Goal: Information Seeking & Learning: Learn about a topic

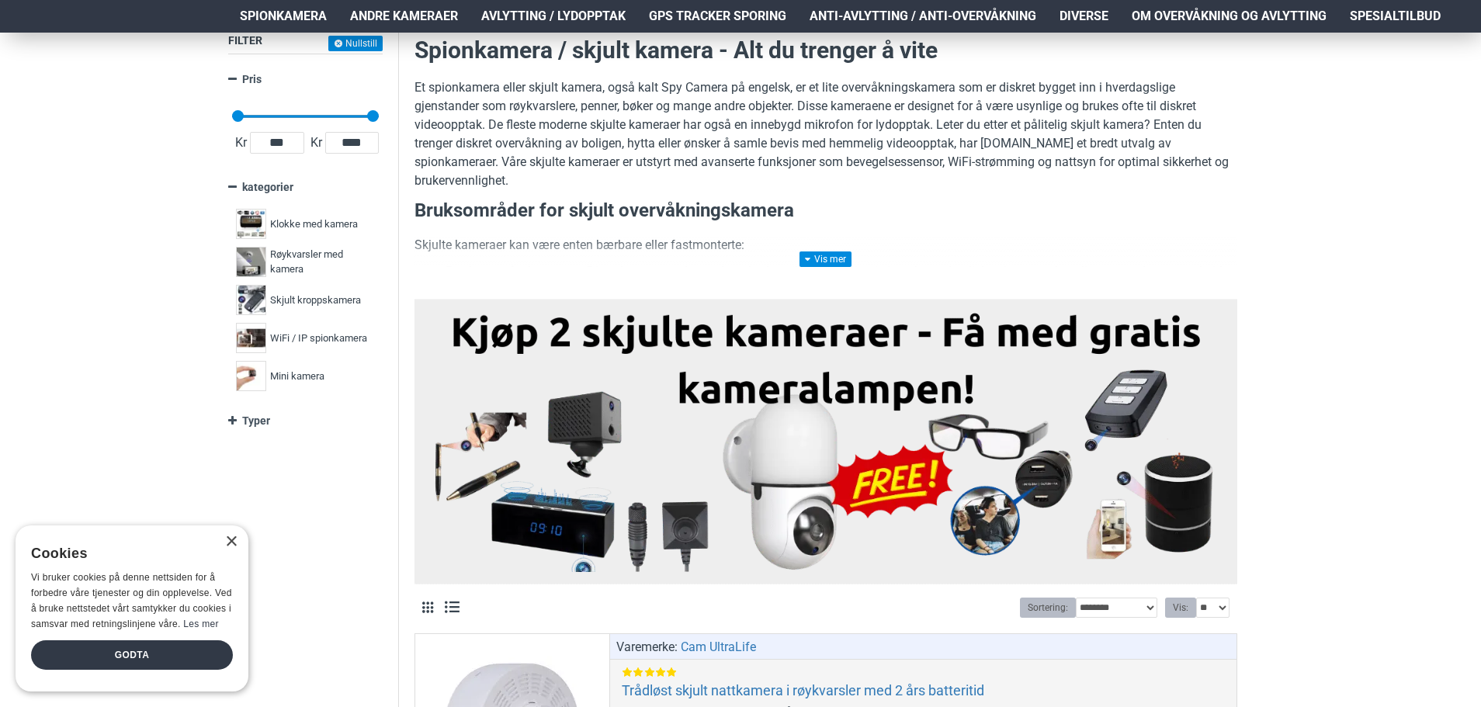
scroll to position [233, 0]
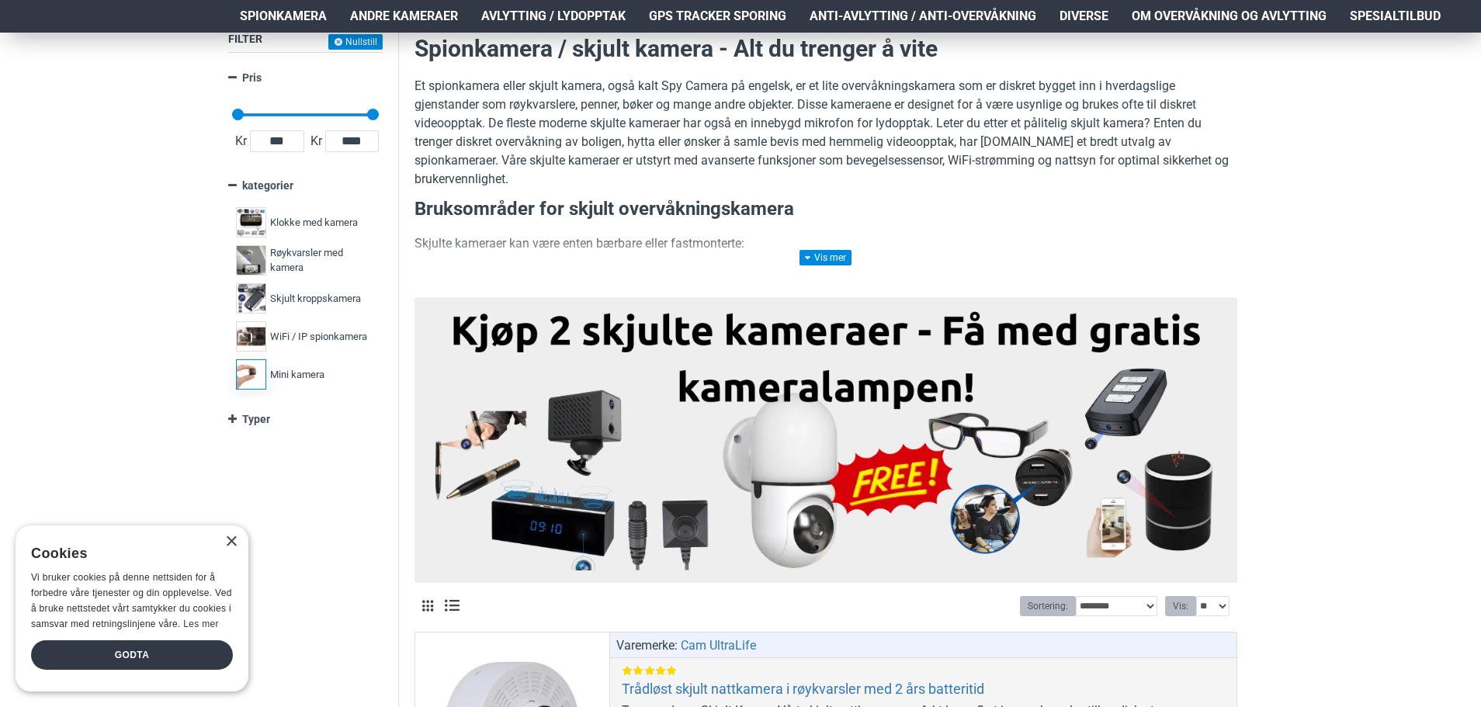
click at [299, 372] on span "Mini kamera" at bounding box center [297, 375] width 54 height 16
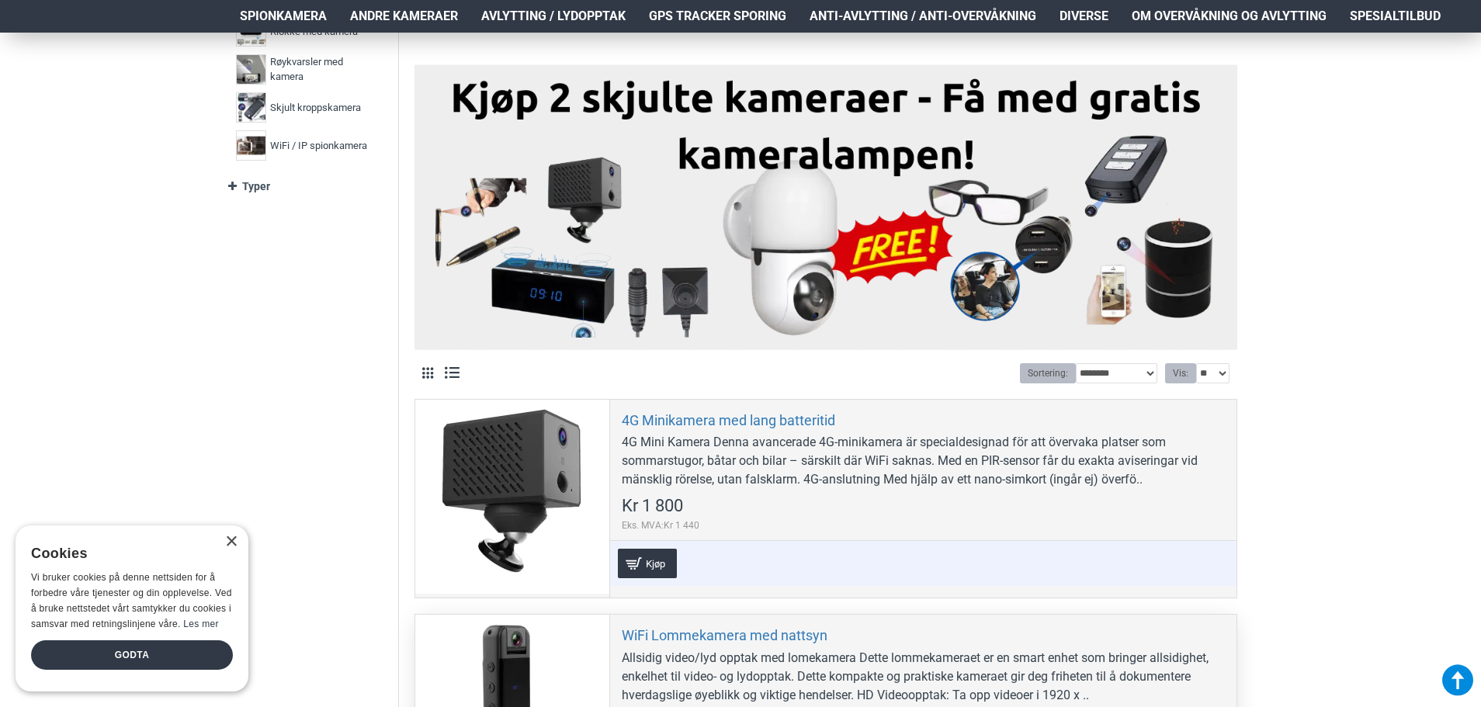
scroll to position [388, 0]
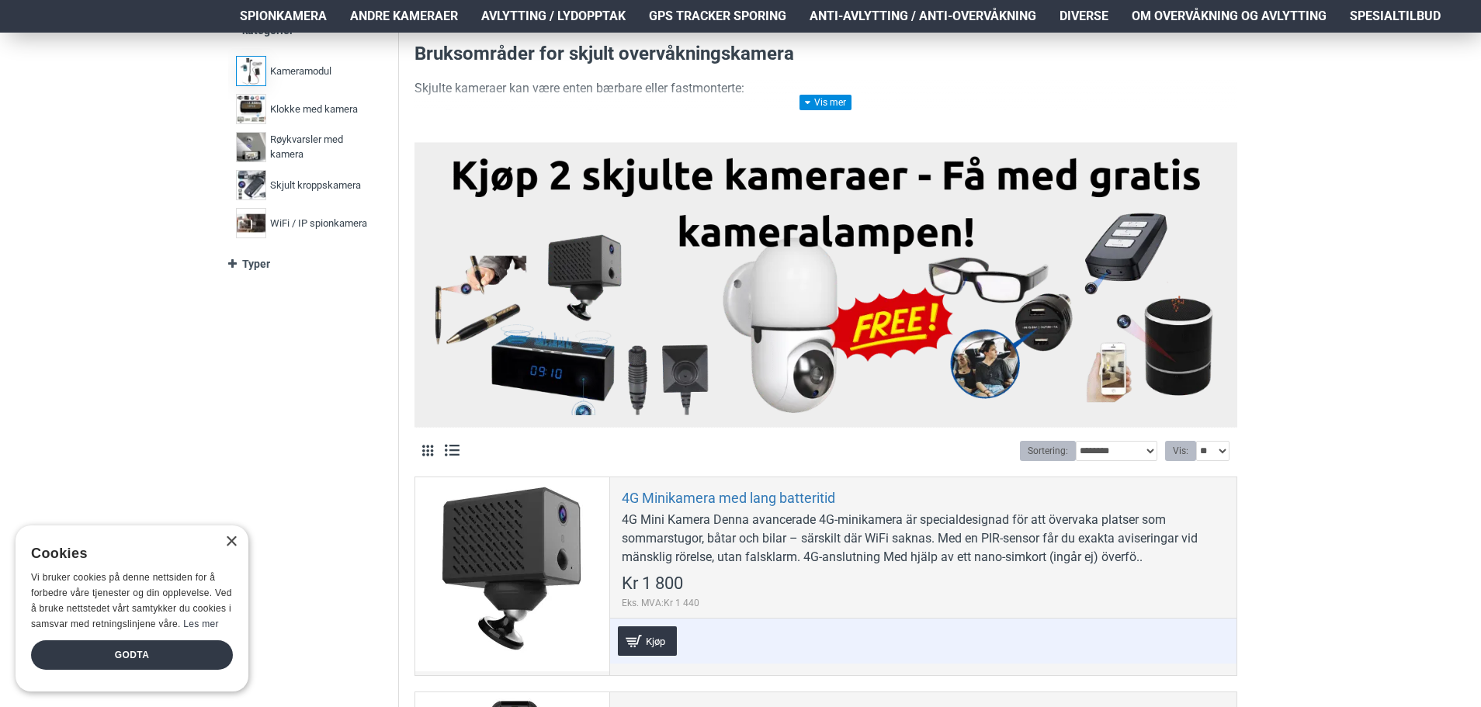
click at [320, 78] on span "Kameramodul" at bounding box center [300, 72] width 61 height 16
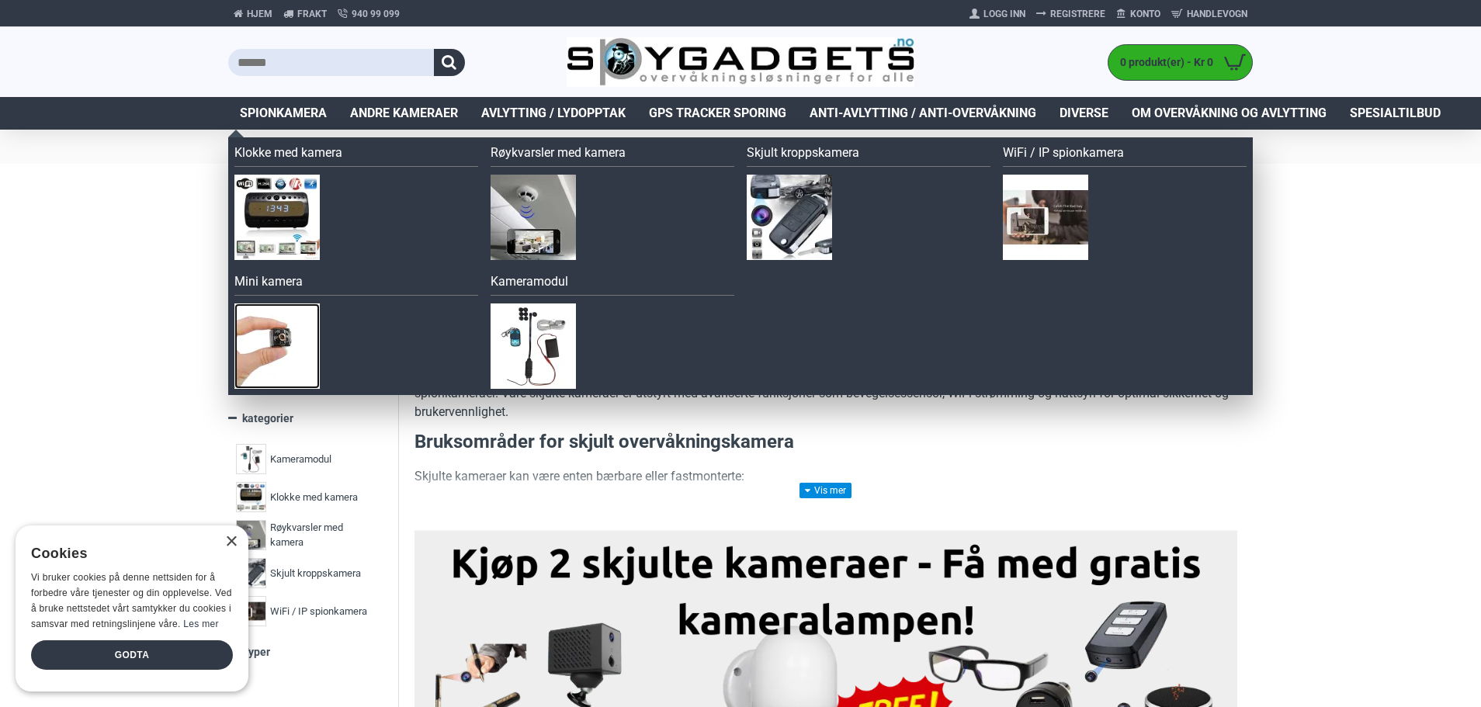
click at [282, 349] on img at bounding box center [276, 345] width 85 height 85
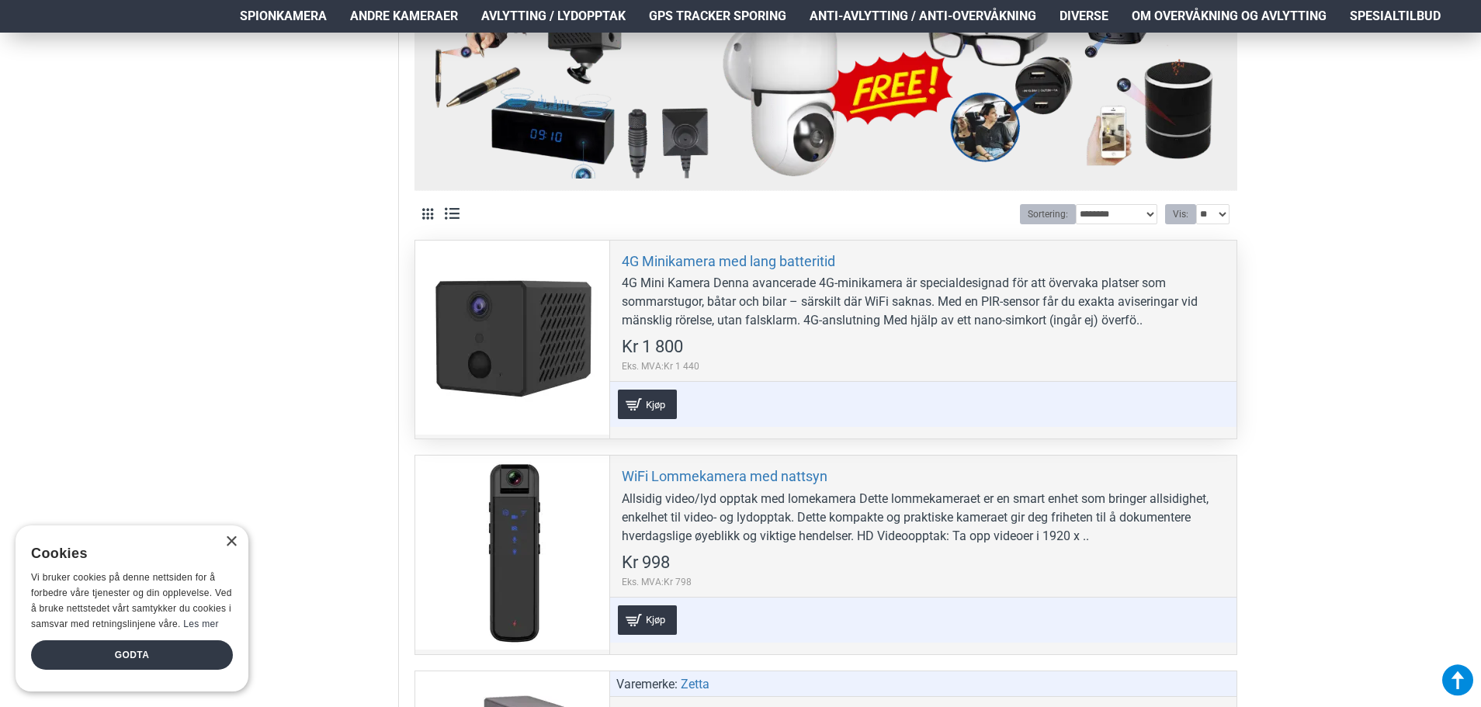
scroll to position [466, 0]
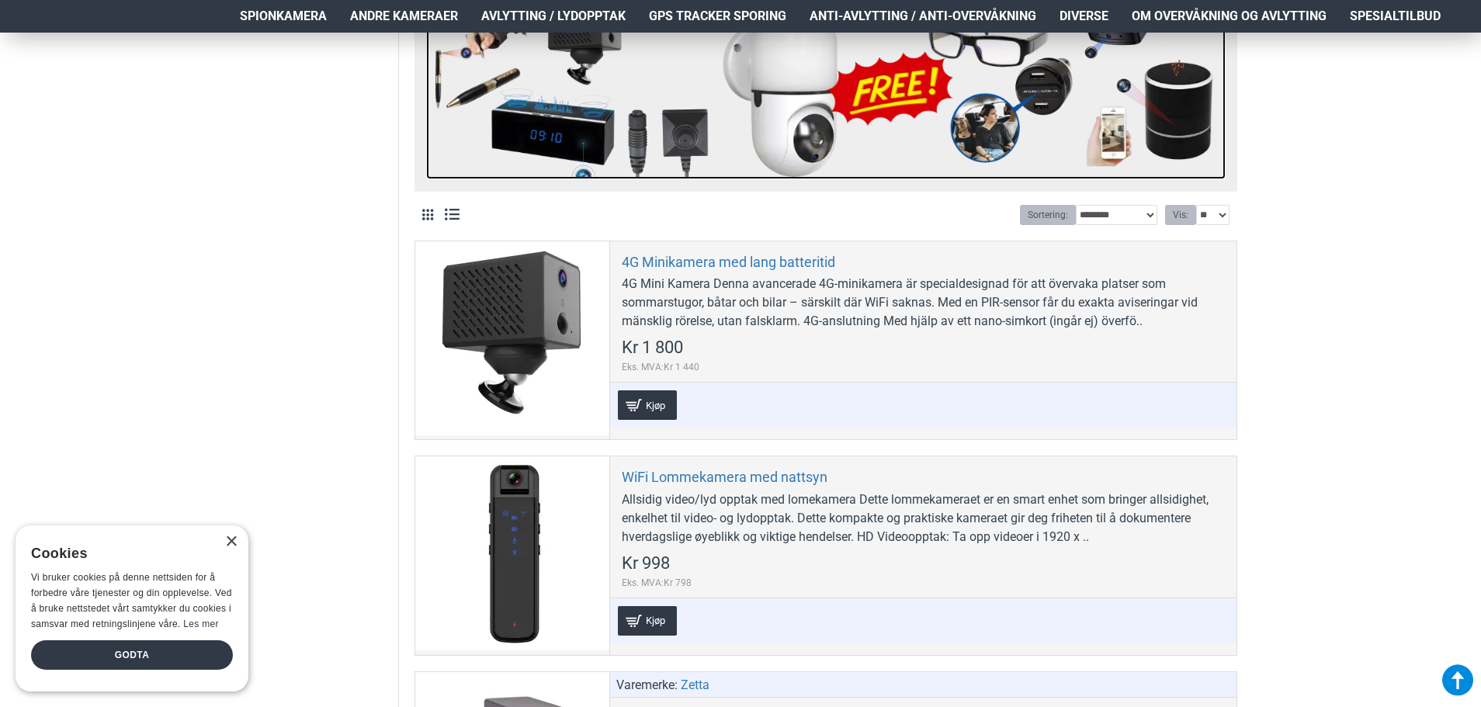
click at [1203, 99] on img at bounding box center [825, 47] width 799 height 265
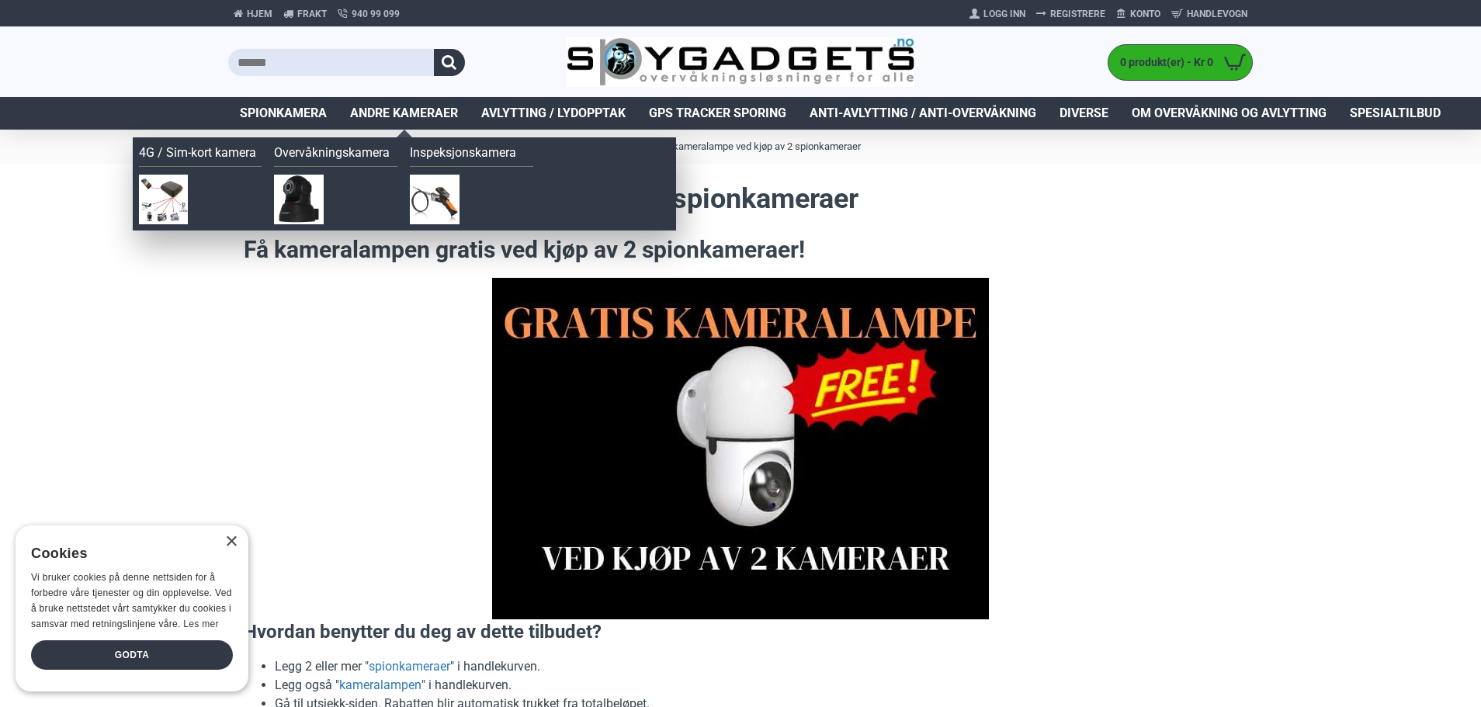
click at [425, 120] on span "Andre kameraer" at bounding box center [404, 113] width 108 height 19
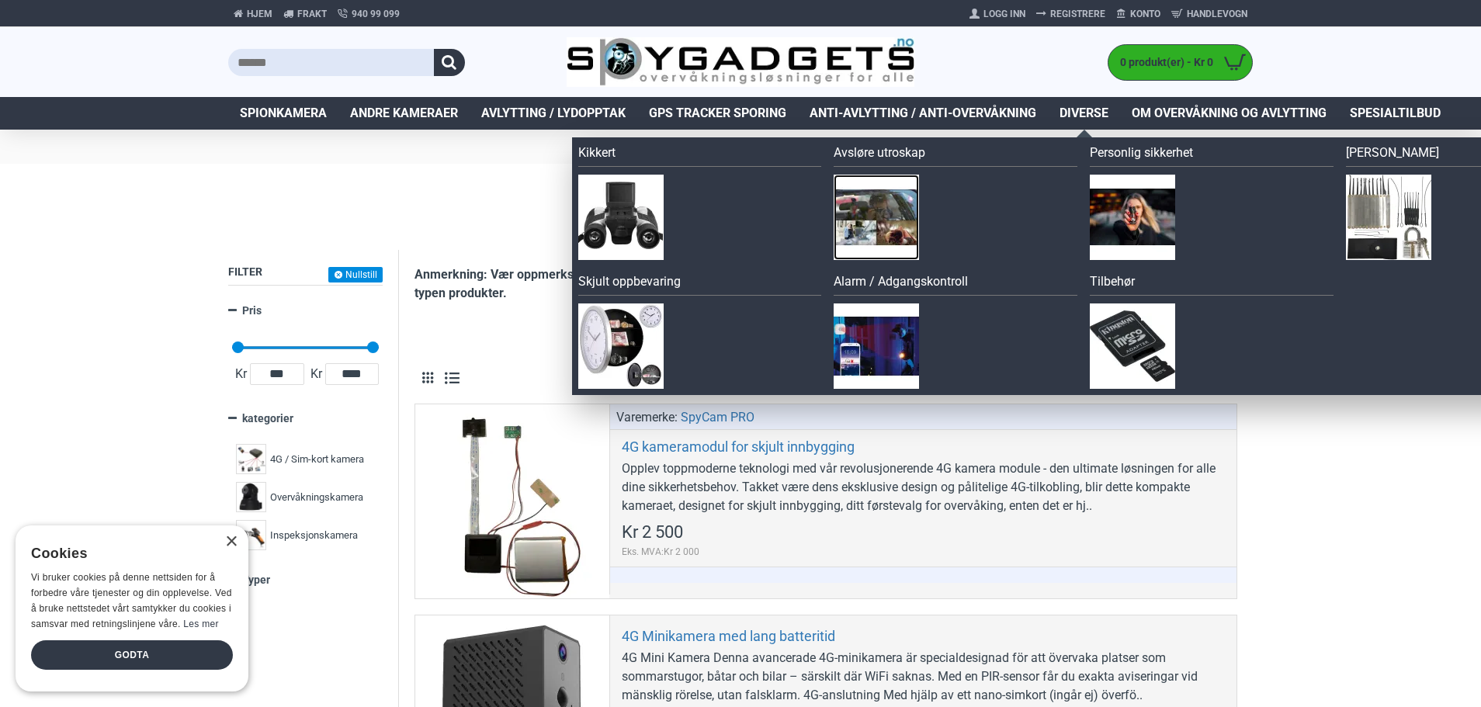
click at [897, 230] on img at bounding box center [875, 217] width 85 height 85
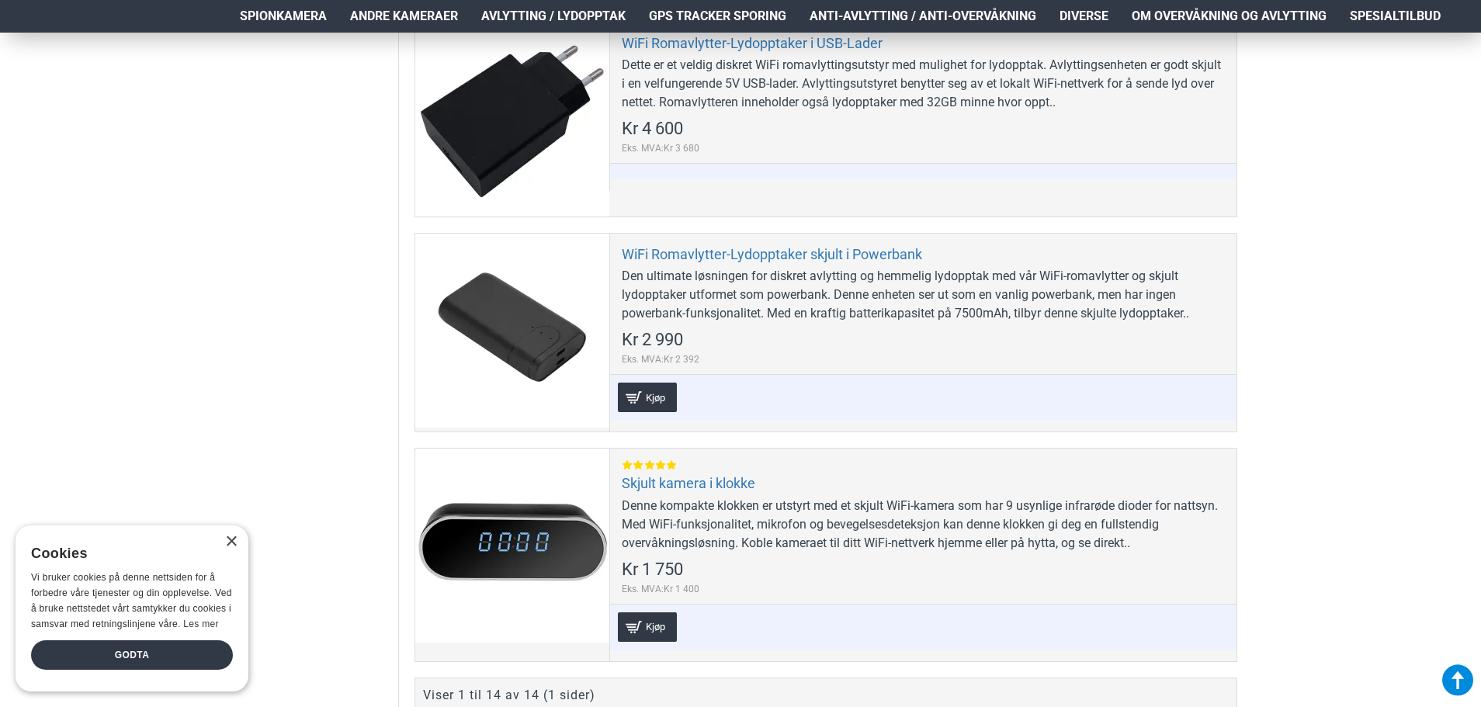
scroll to position [3026, 0]
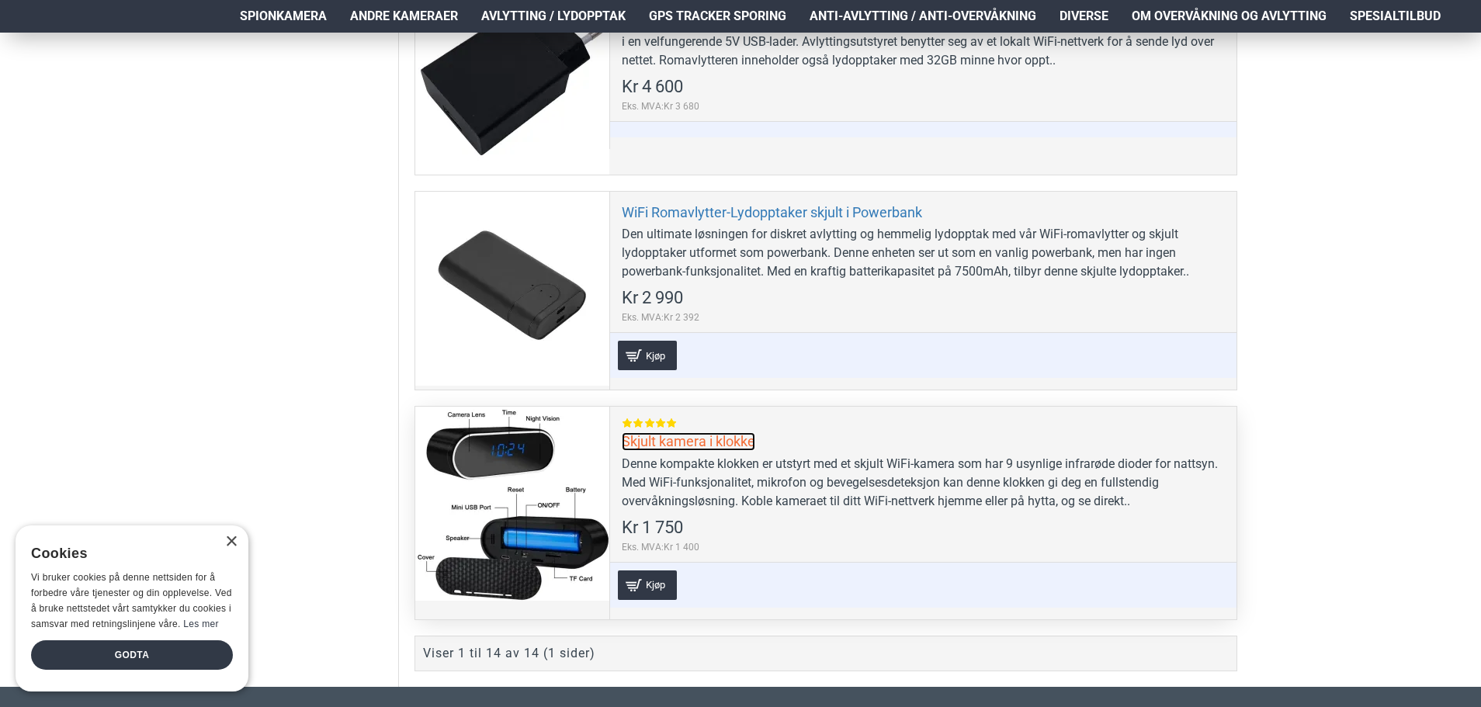
click at [715, 447] on link "Skjult kamera i klokke" at bounding box center [688, 441] width 133 height 18
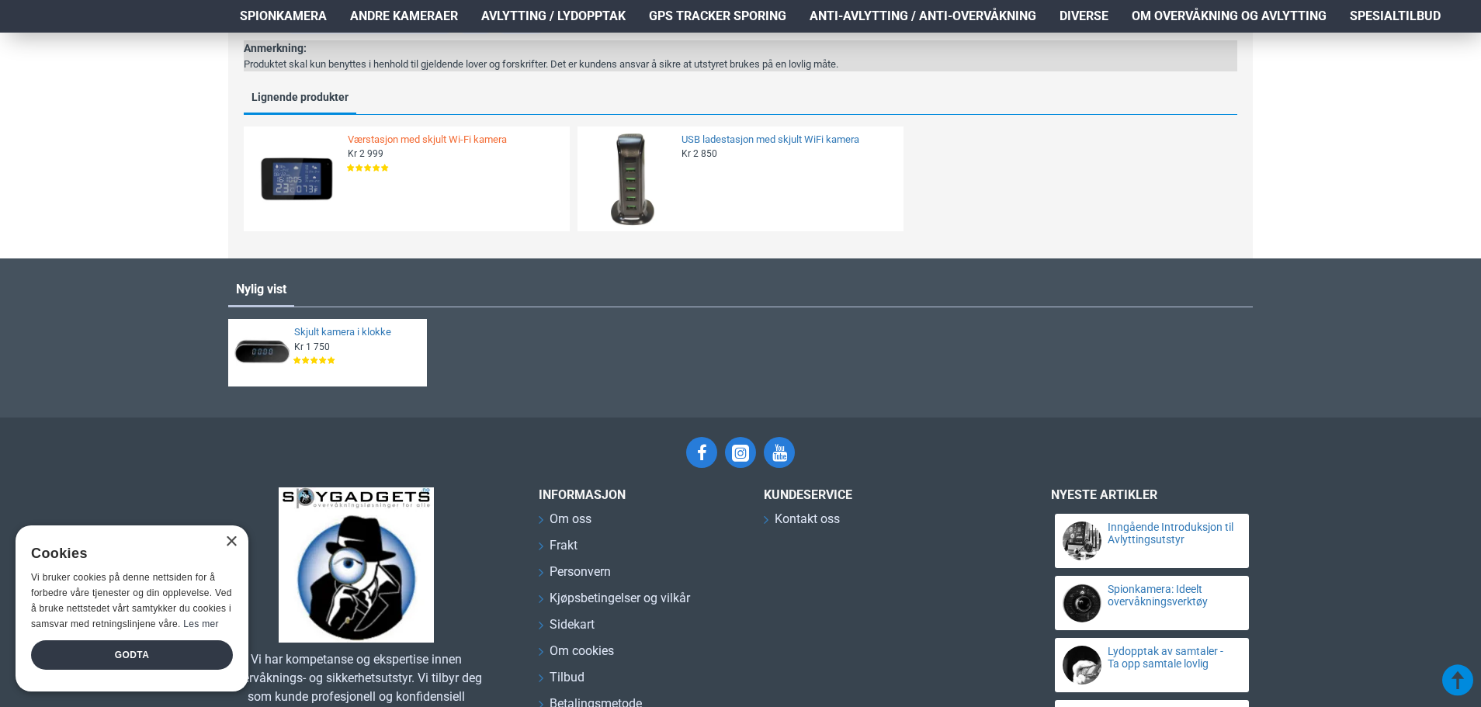
scroll to position [1242, 0]
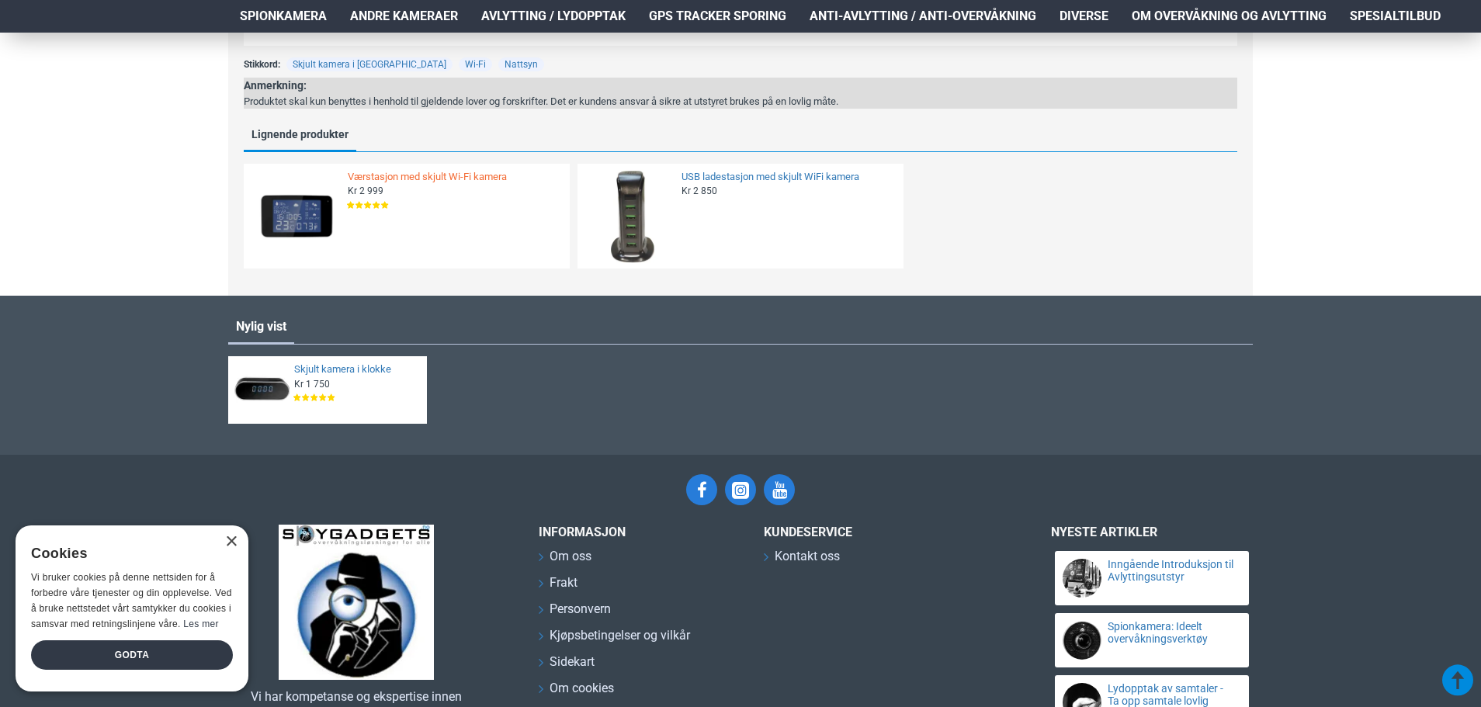
click at [483, 178] on link "Værstasjon med skjult Wi-Fi kamera" at bounding box center [454, 177] width 213 height 13
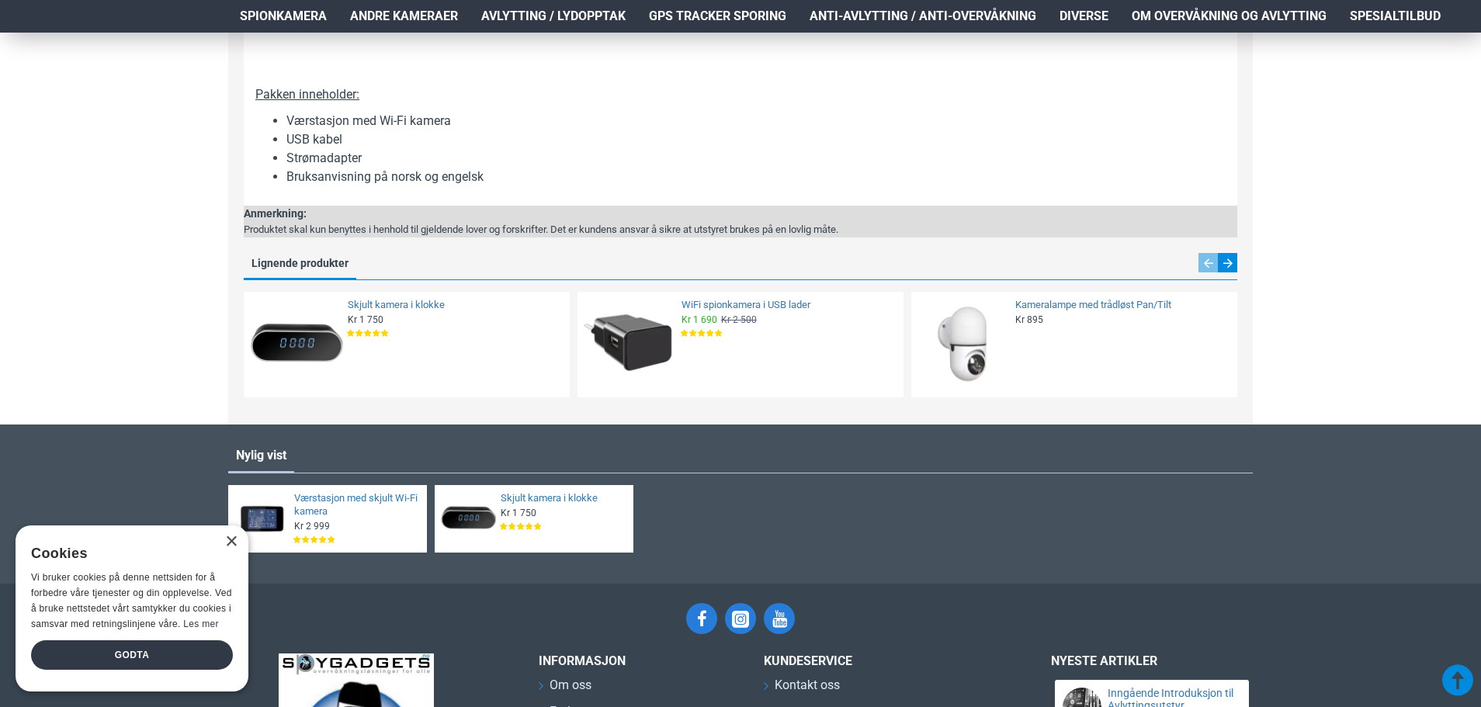
scroll to position [2328, 0]
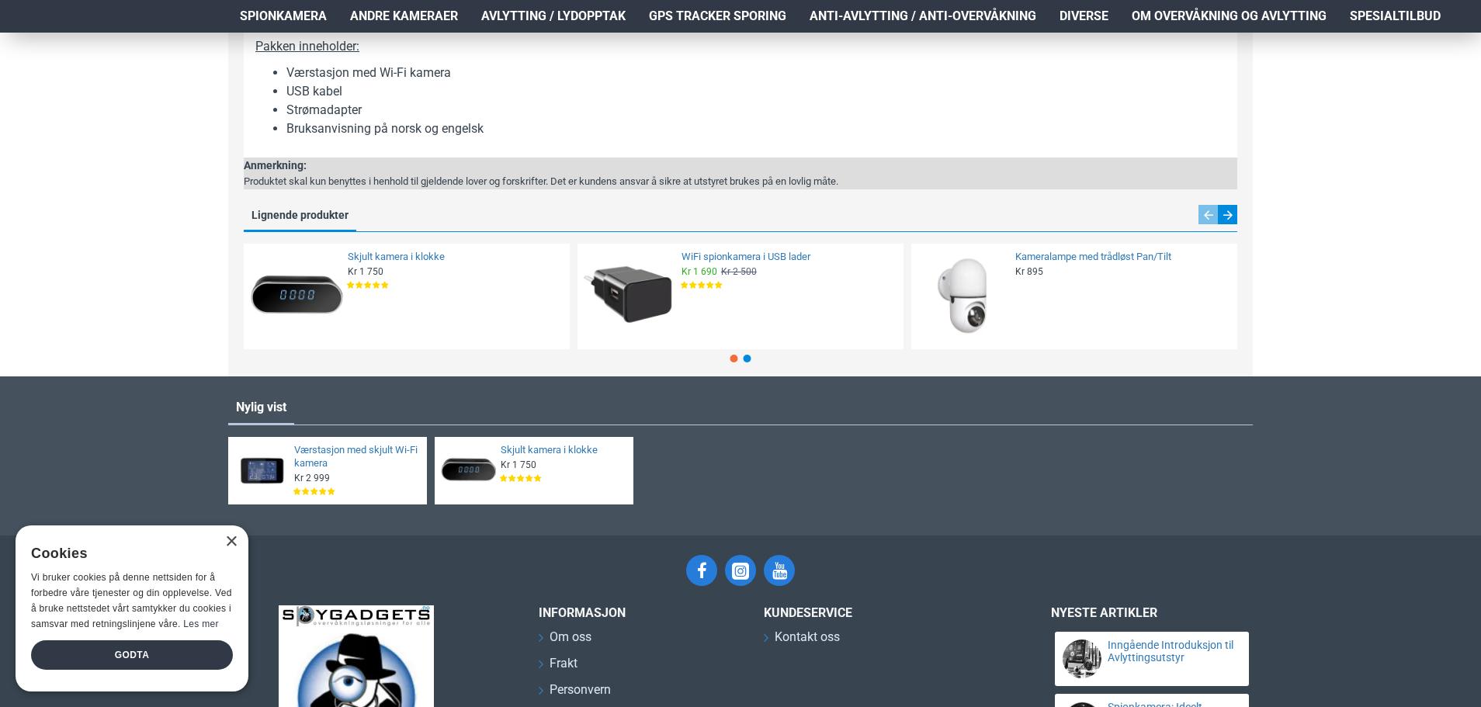
click at [636, 287] on img at bounding box center [630, 296] width 95 height 95
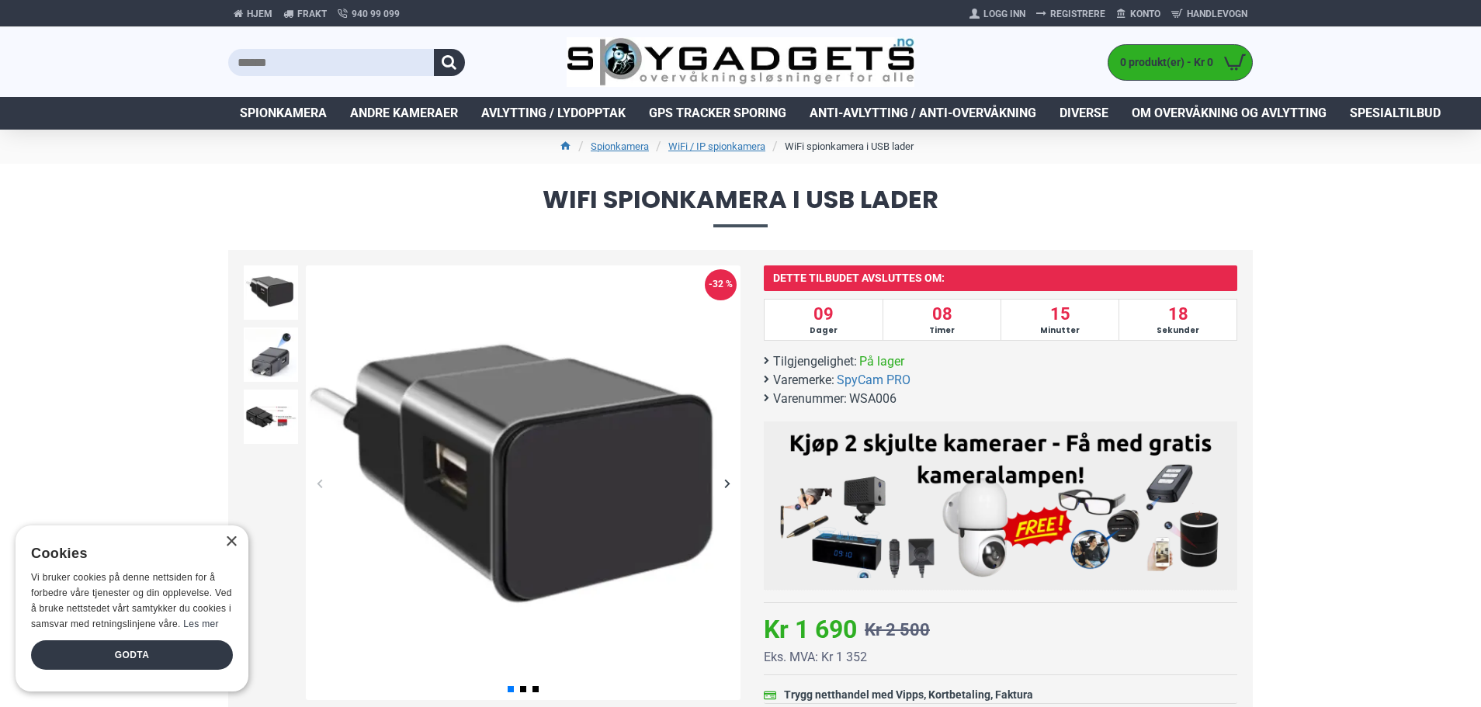
click at [729, 487] on div "Next slide" at bounding box center [726, 482] width 27 height 27
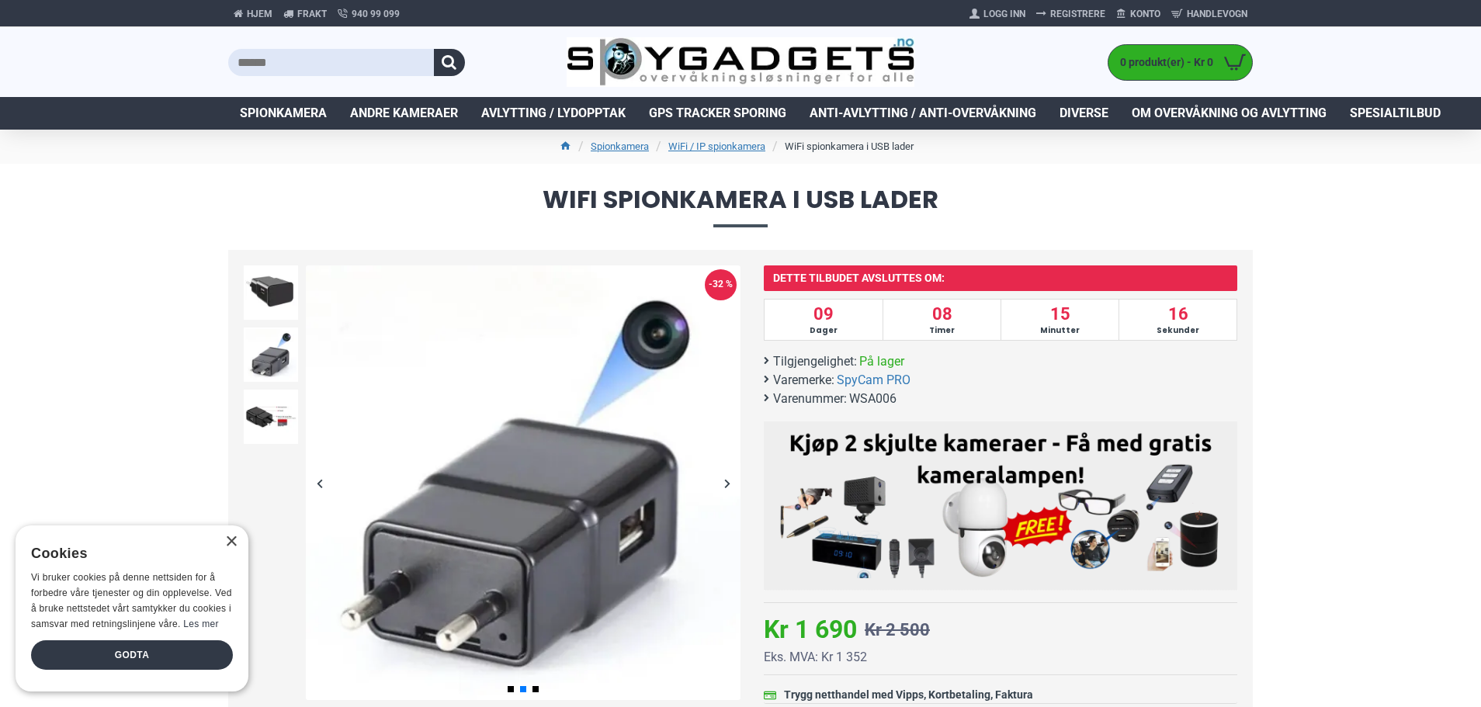
click at [729, 487] on div "Next slide" at bounding box center [726, 482] width 27 height 27
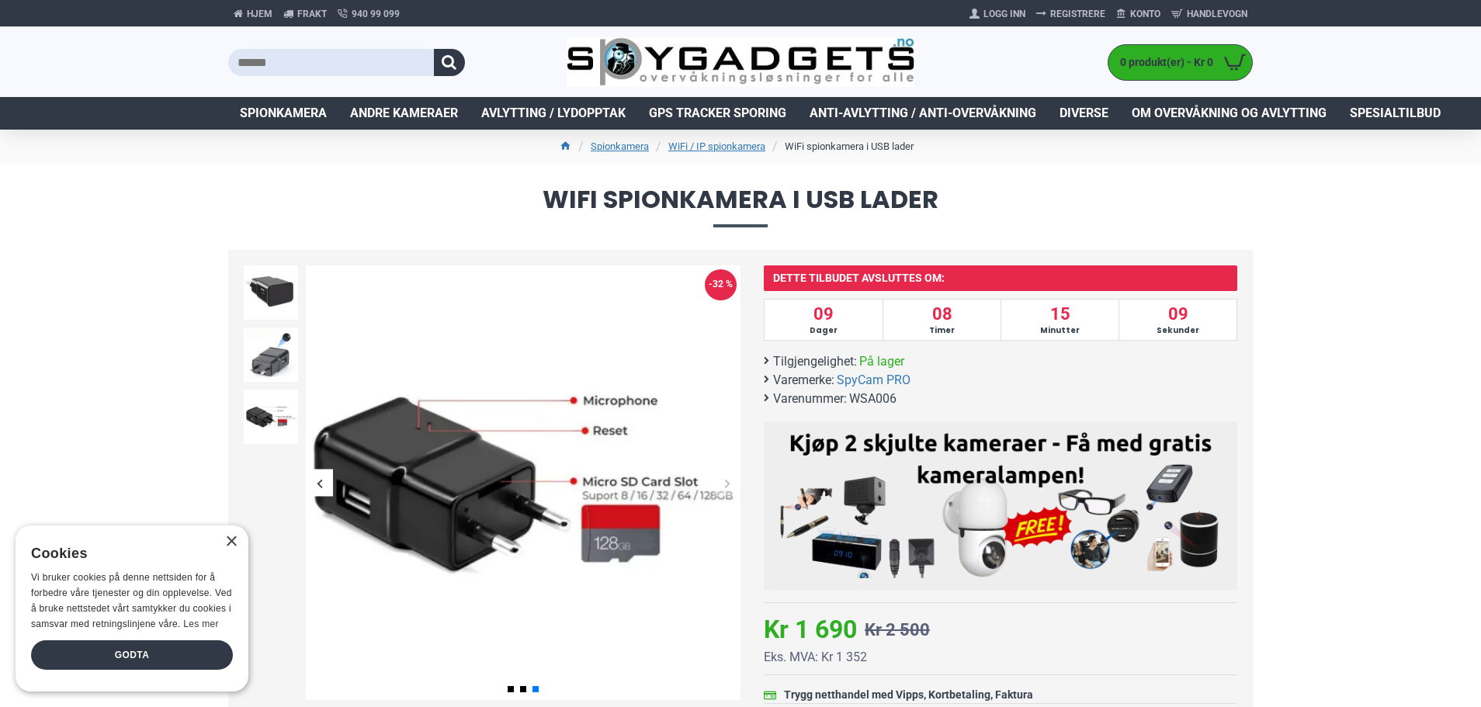
click at [729, 487] on div "Next slide" at bounding box center [726, 482] width 27 height 27
click at [726, 482] on div "Next slide" at bounding box center [726, 482] width 27 height 27
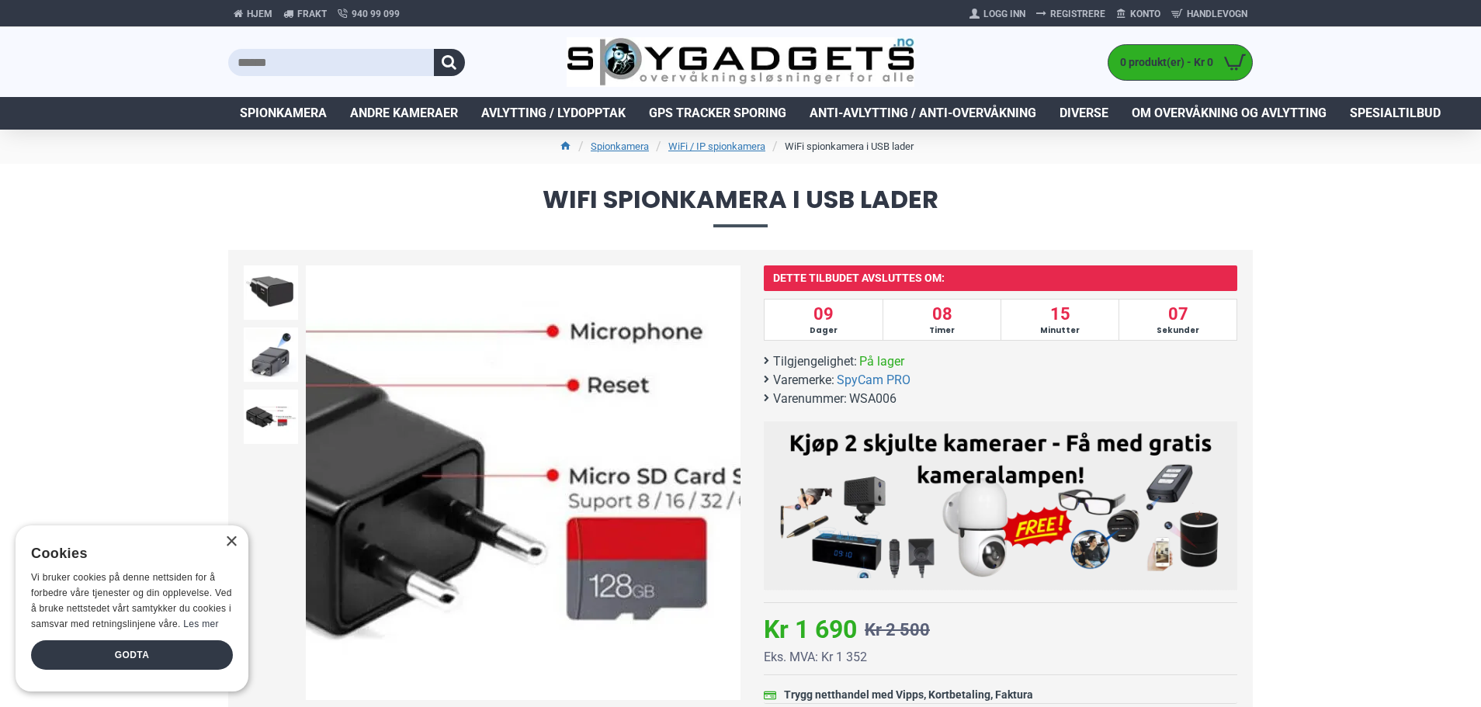
click at [601, 497] on img at bounding box center [523, 482] width 435 height 435
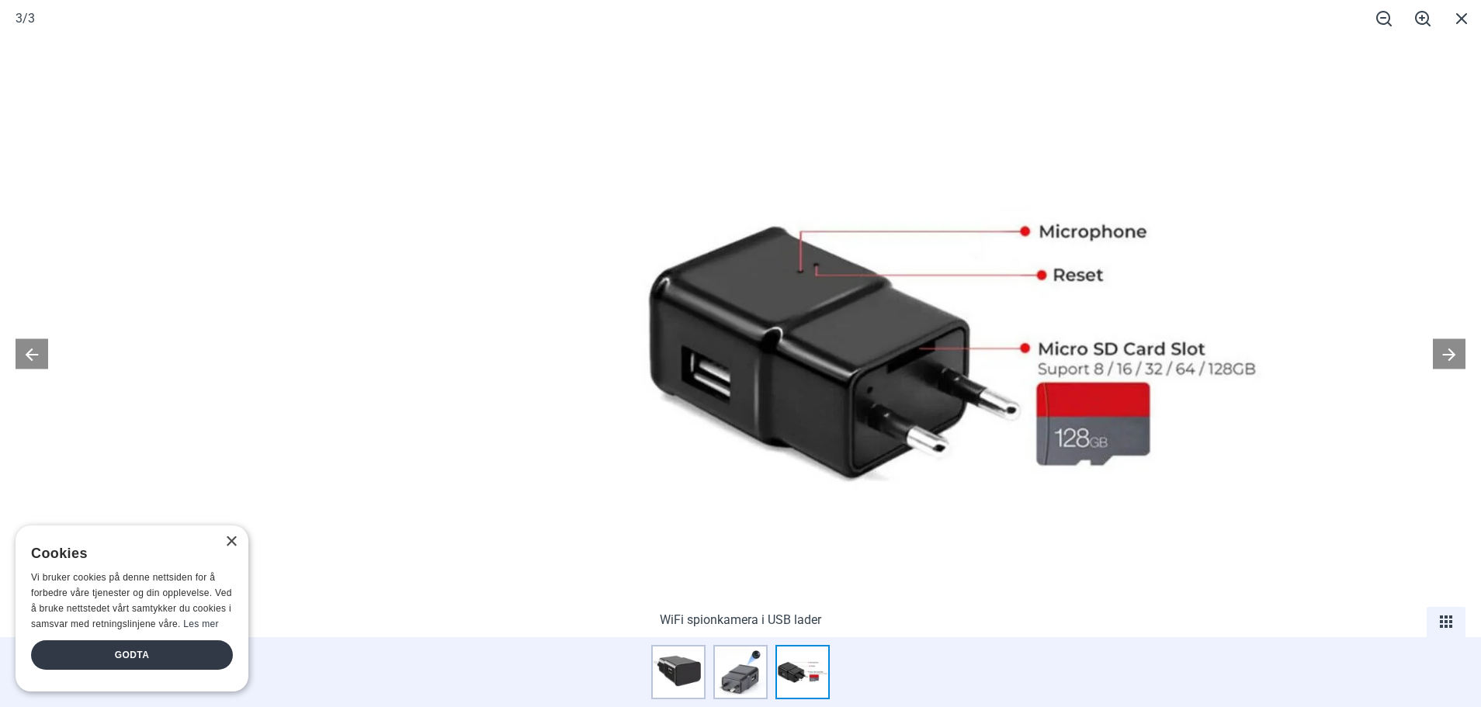
drag, startPoint x: 726, startPoint y: 372, endPoint x: 938, endPoint y: 341, distance: 214.0
click at [938, 341] on img at bounding box center [951, 350] width 629 height 629
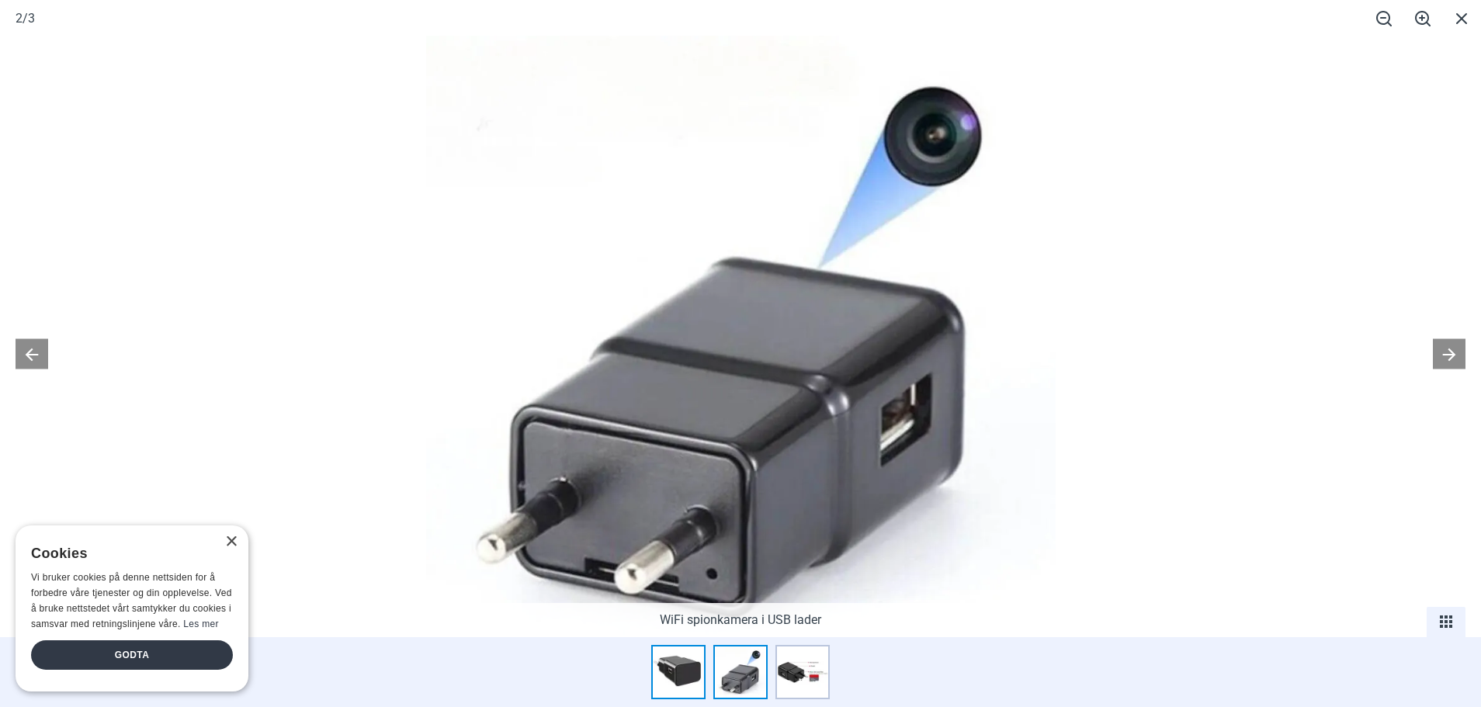
click at [664, 662] on img at bounding box center [678, 672] width 54 height 54
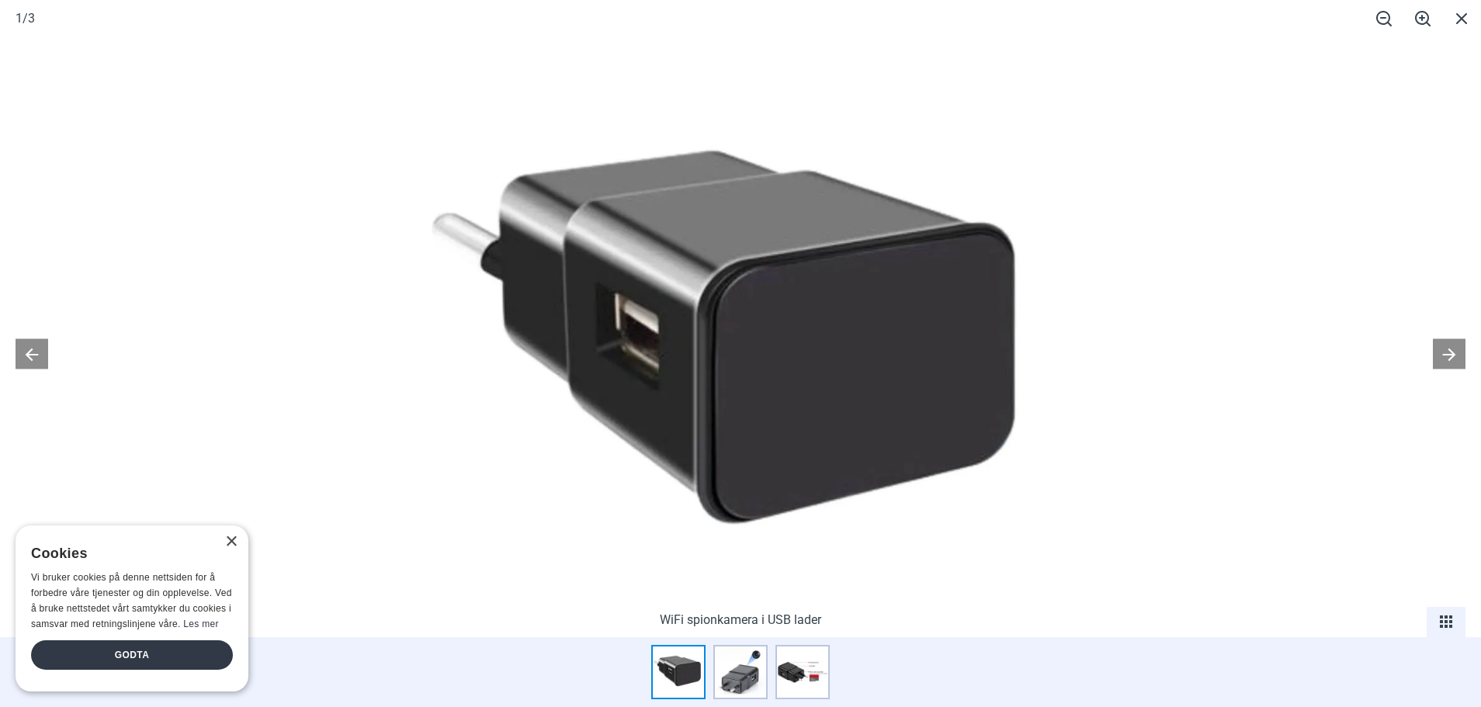
click at [670, 662] on img at bounding box center [678, 672] width 54 height 54
click at [231, 541] on div "×" at bounding box center [231, 542] width 12 height 12
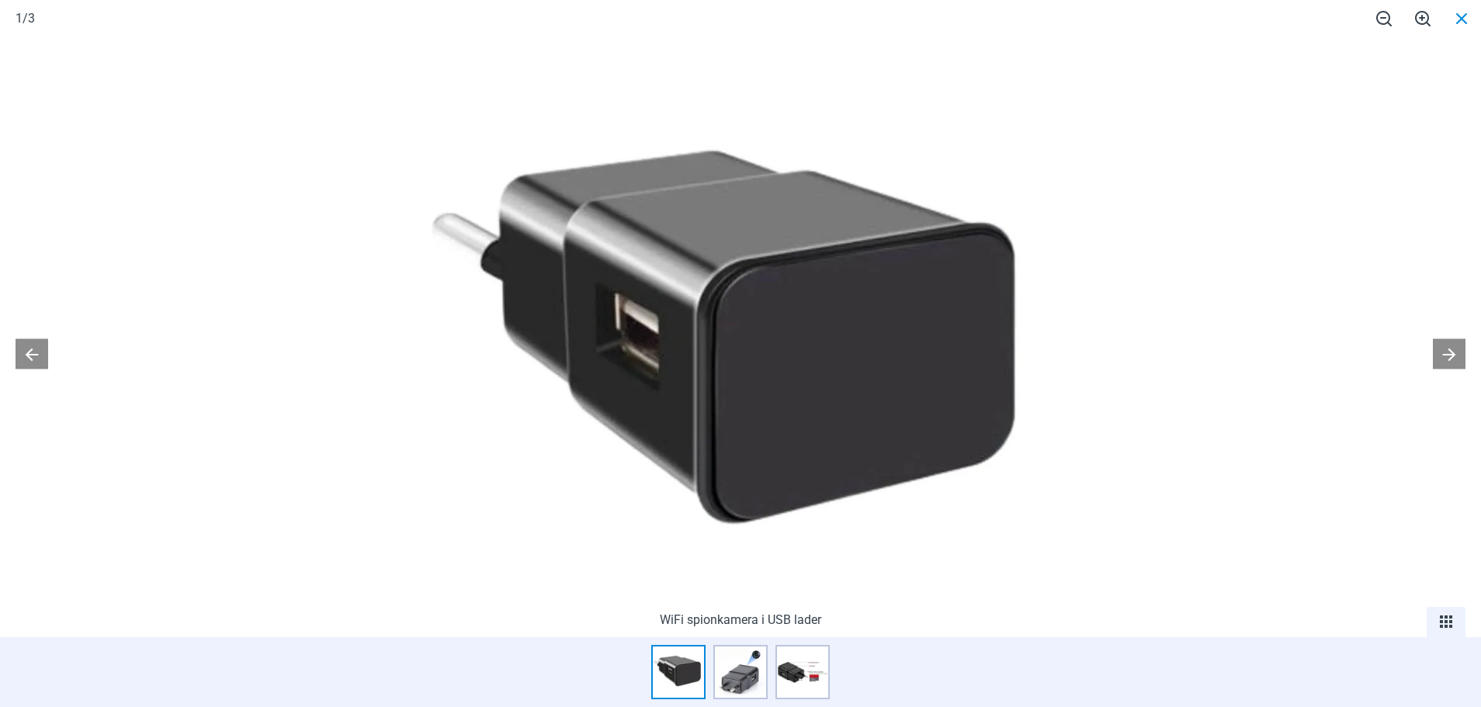
click at [1458, 9] on span at bounding box center [1461, 18] width 39 height 36
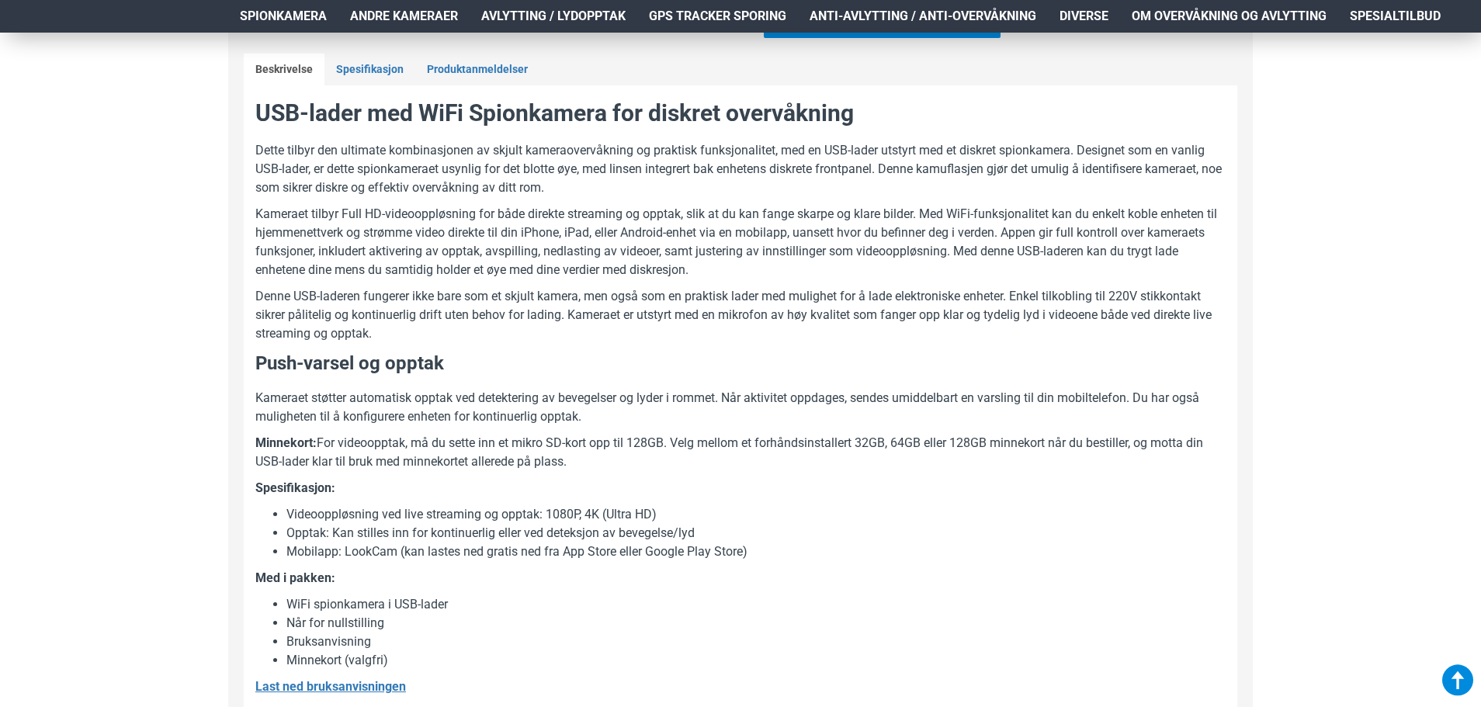
scroll to position [931, 0]
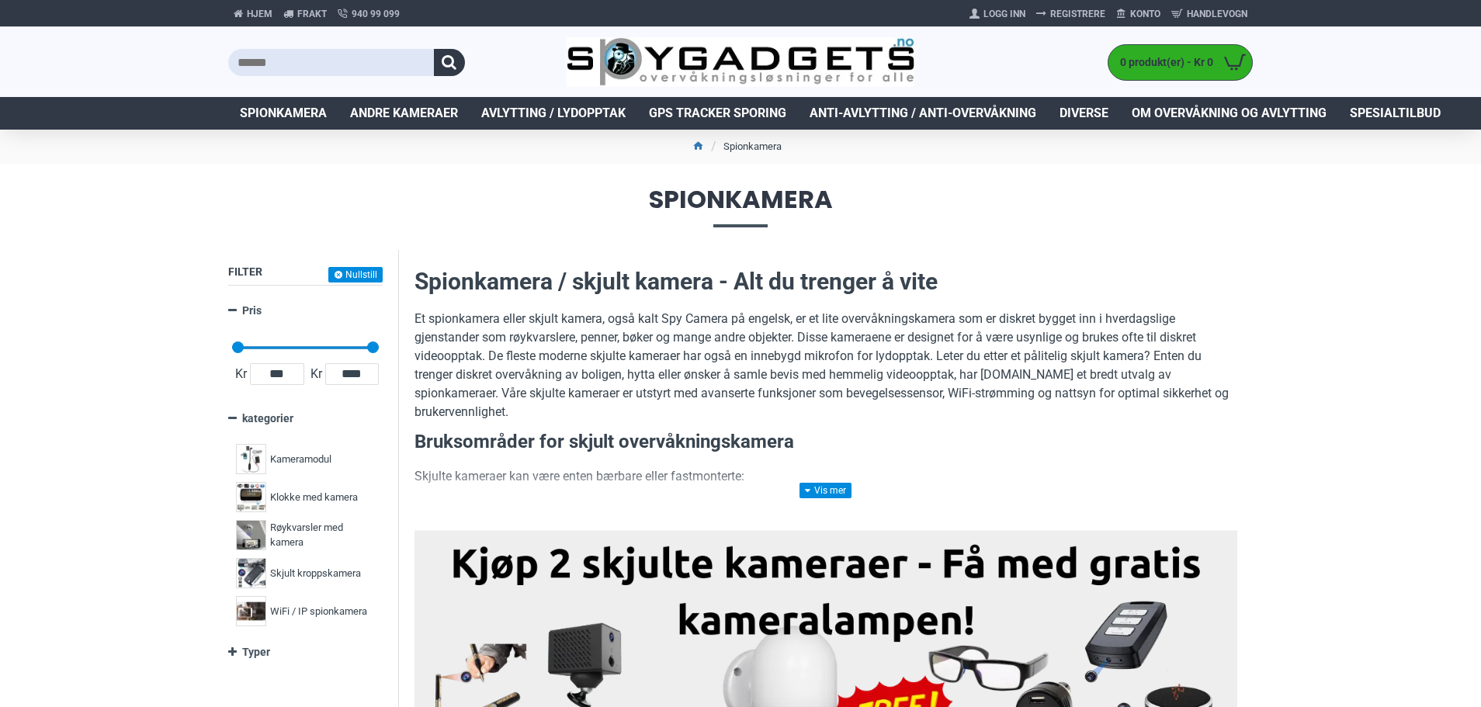
scroll to position [233, 0]
